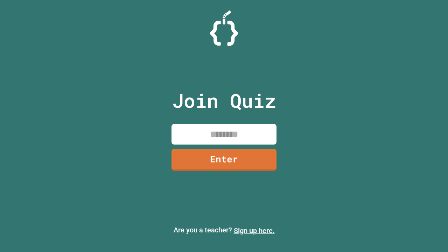
click at [254, 231] on link "Sign up here." at bounding box center [254, 231] width 41 height 8
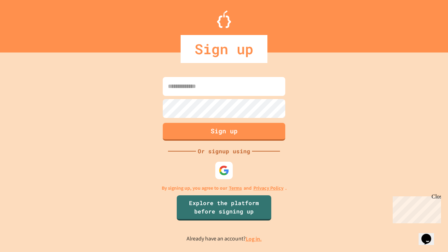
click at [254, 239] on link "Log in." at bounding box center [254, 238] width 16 height 7
